Goal: Find specific page/section: Find specific page/section

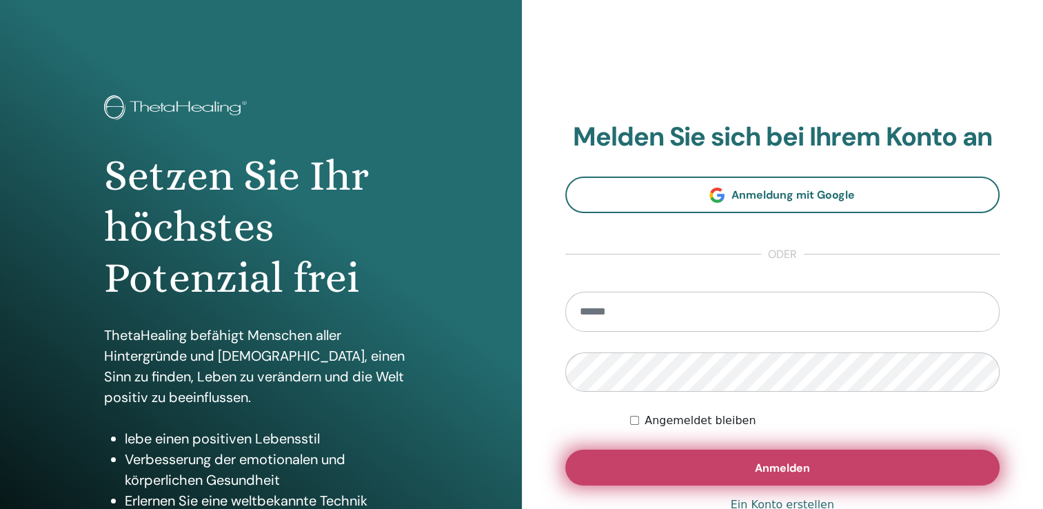
type input "**********"
click at [756, 460] on span "Anmelden" at bounding box center [782, 467] width 55 height 14
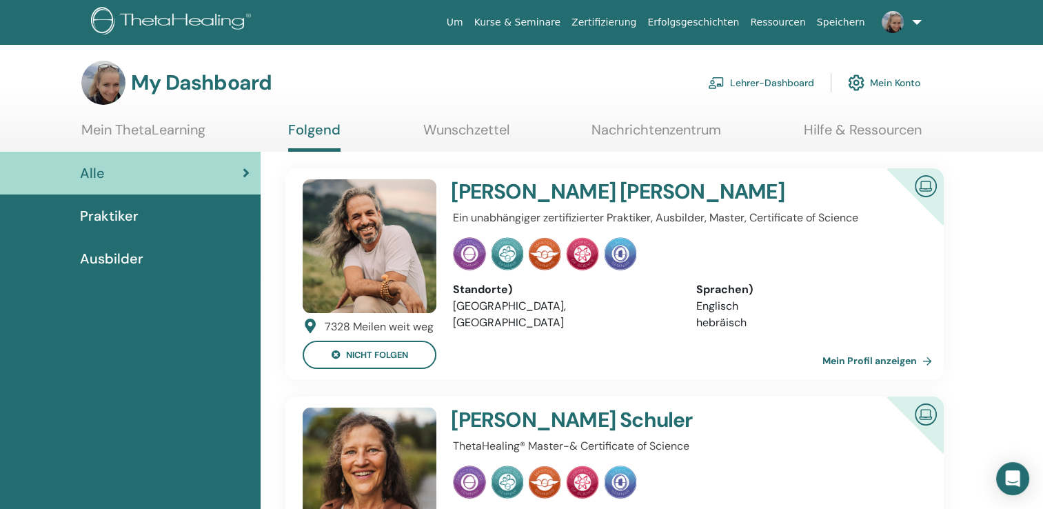
click at [764, 79] on link "Lehrer-Dashboard" at bounding box center [761, 83] width 106 height 30
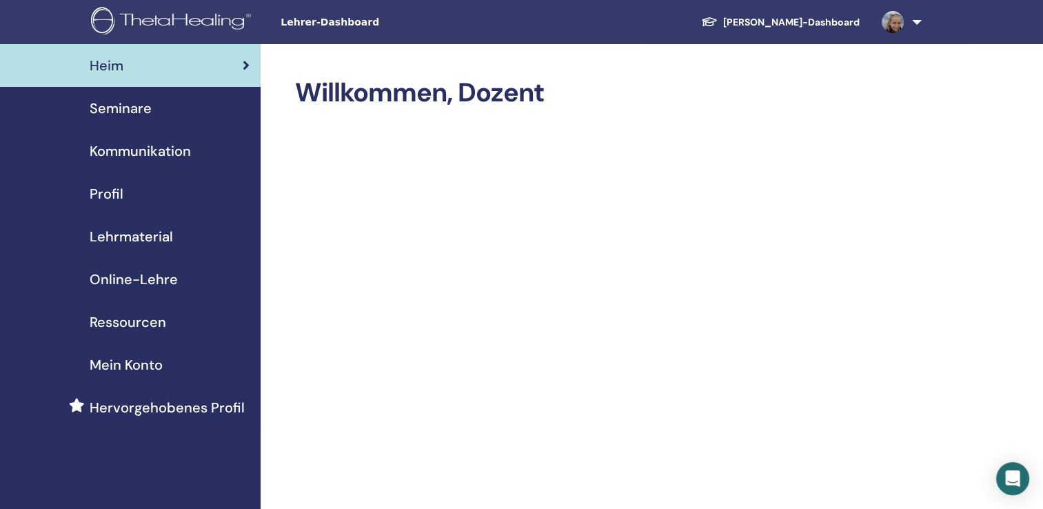
click at [132, 108] on span "Seminare" at bounding box center [121, 108] width 62 height 21
